Goal: Check status: Check status

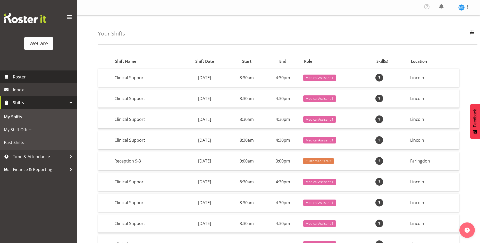
click at [46, 73] on span "Roster" at bounding box center [44, 77] width 62 height 8
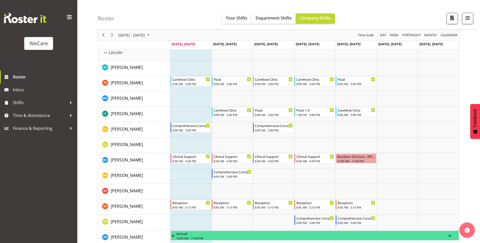
scroll to position [901, 0]
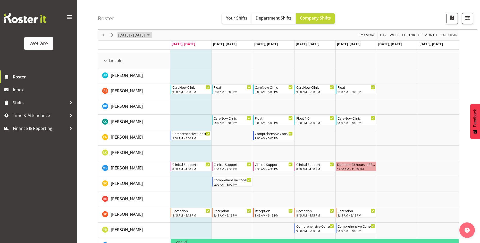
click at [151, 35] on span "September 08 - 14, 2025" at bounding box center [148, 35] width 6 height 6
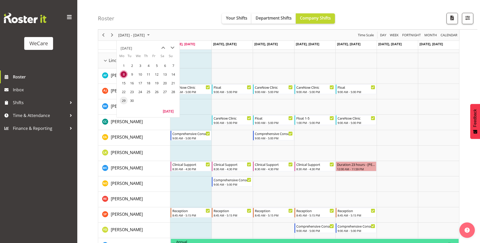
click at [121, 101] on span "29" at bounding box center [124, 101] width 8 height 8
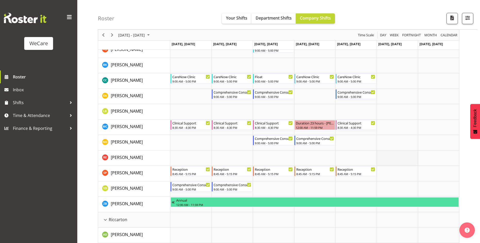
scroll to position [927, 0]
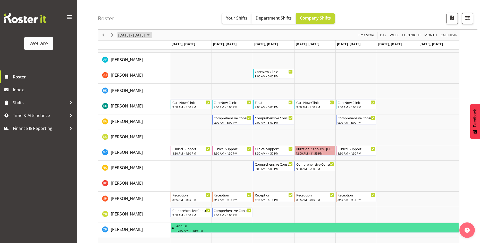
click at [151, 37] on span "Sep 29 - Oct 05, 2025" at bounding box center [148, 35] width 6 height 6
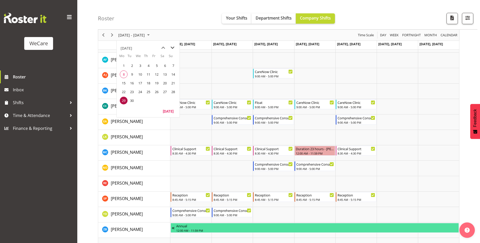
click at [172, 48] on span "next month" at bounding box center [172, 47] width 9 height 9
click at [124, 76] on span "6" at bounding box center [124, 75] width 8 height 8
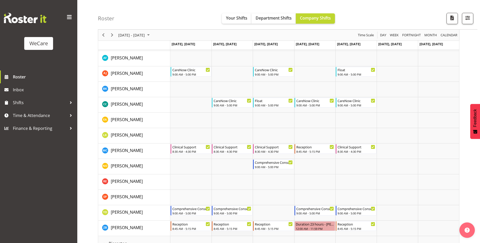
scroll to position [927, 0]
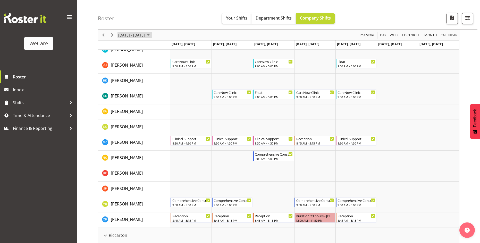
click at [145, 37] on span "[DATE] - [DATE]" at bounding box center [132, 35] width 28 height 6
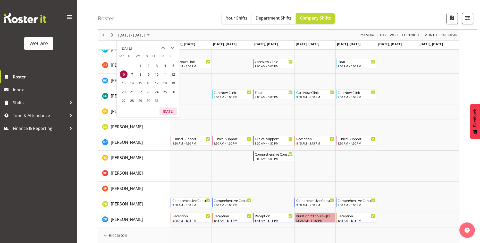
click at [166, 115] on button "[DATE]" at bounding box center [168, 111] width 18 height 7
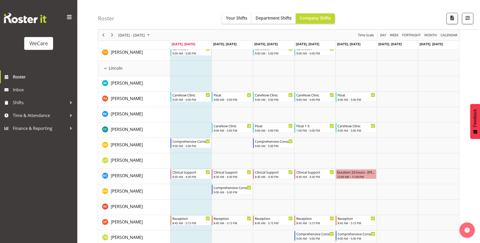
scroll to position [901, 0]
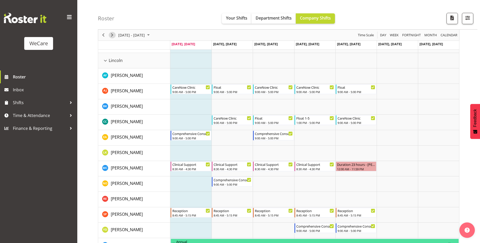
click at [109, 33] on span "Next" at bounding box center [112, 35] width 6 height 6
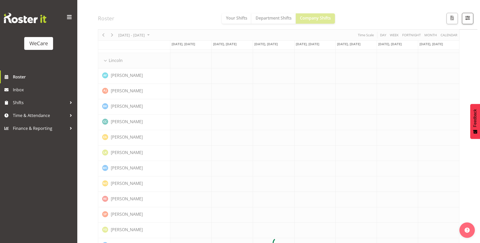
scroll to position [0, 0]
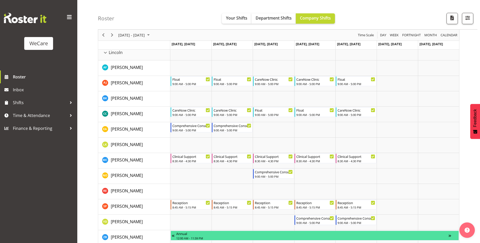
scroll to position [901, 0]
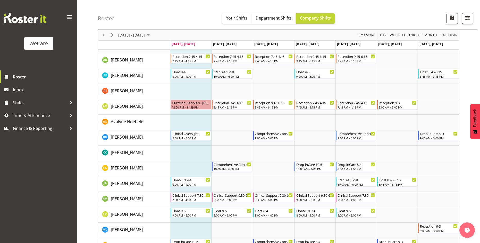
scroll to position [206, 0]
